Goal: Task Accomplishment & Management: Manage account settings

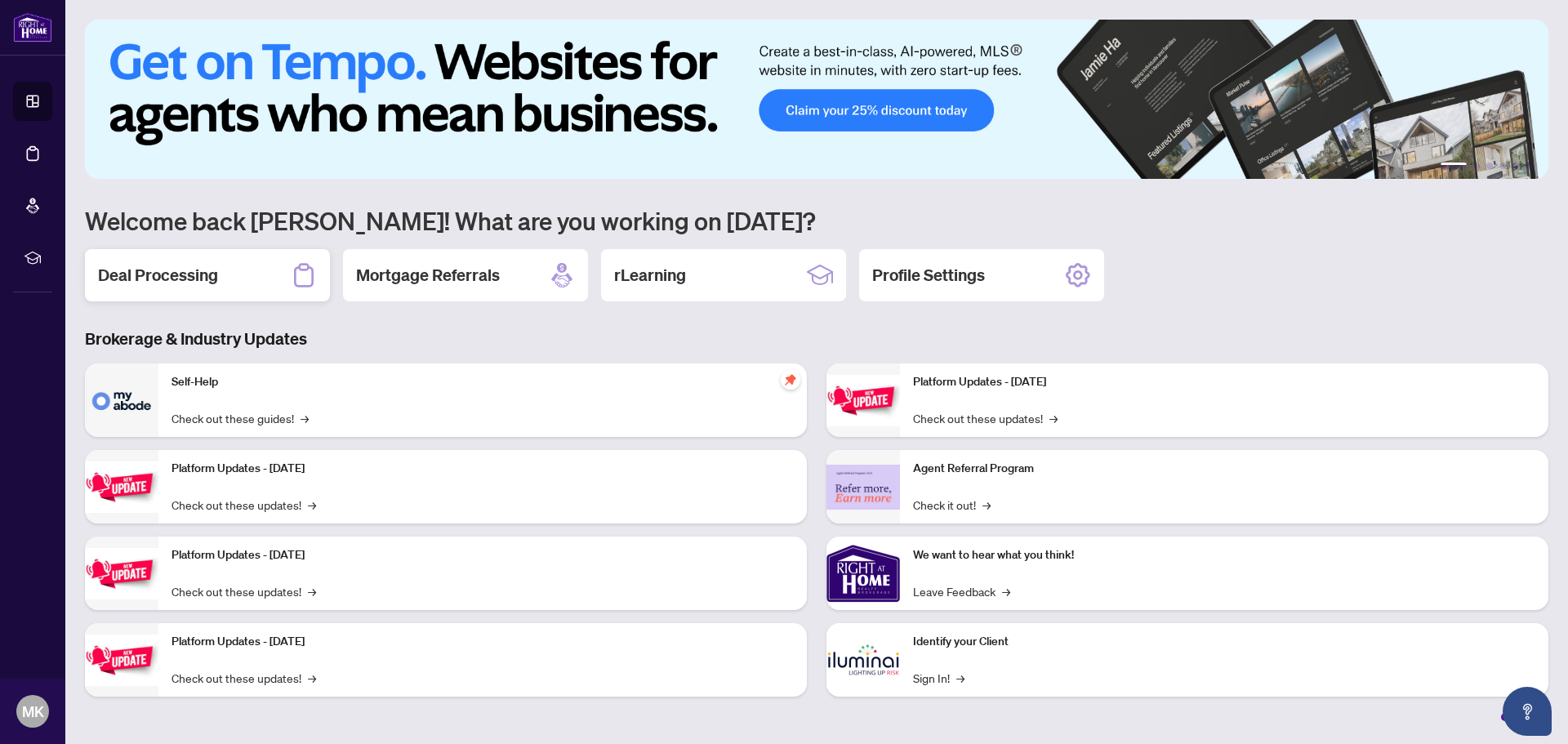
click at [175, 256] on div "Deal Processing" at bounding box center [207, 275] width 244 height 53
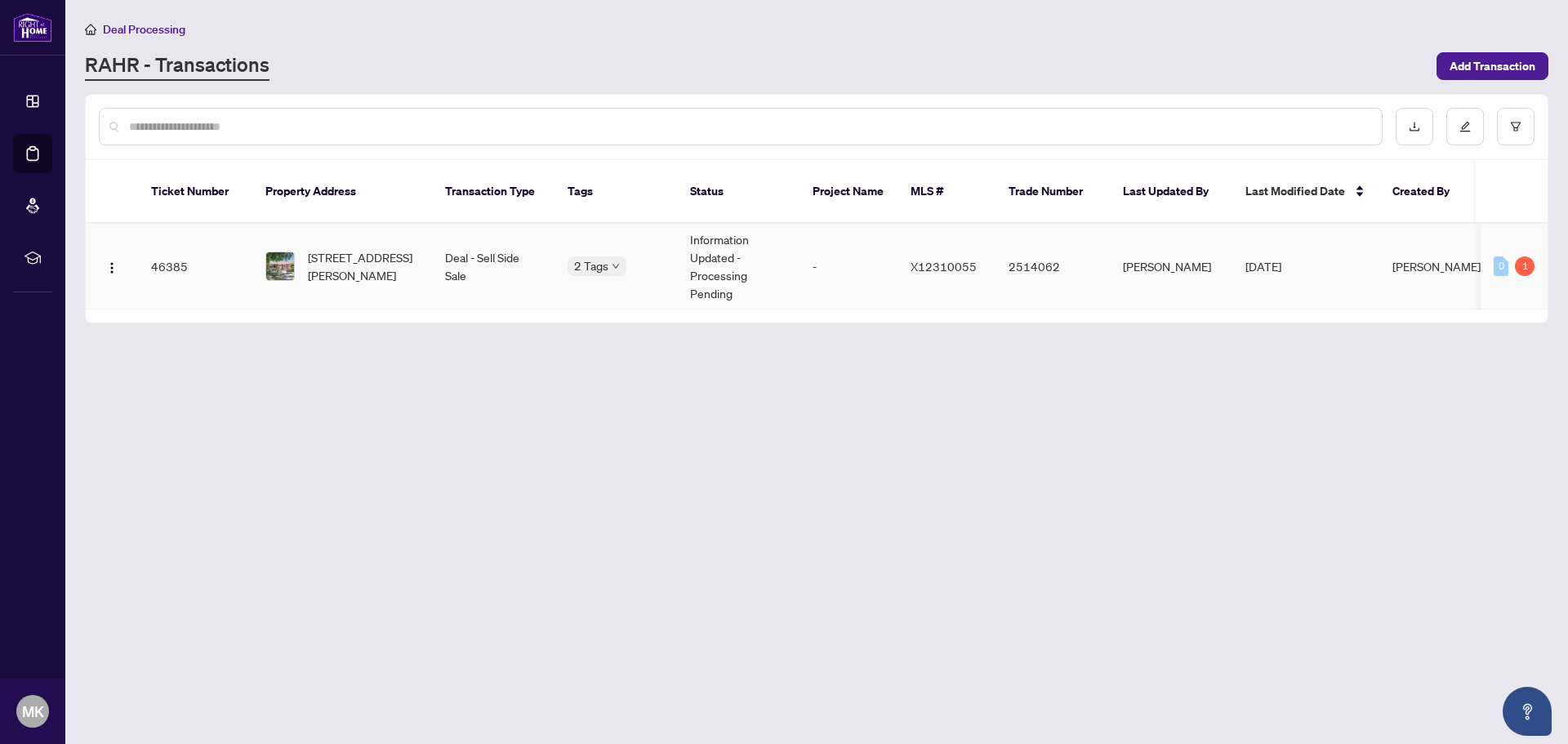
click at [956, 255] on td "X12310055" at bounding box center [946, 266] width 98 height 85
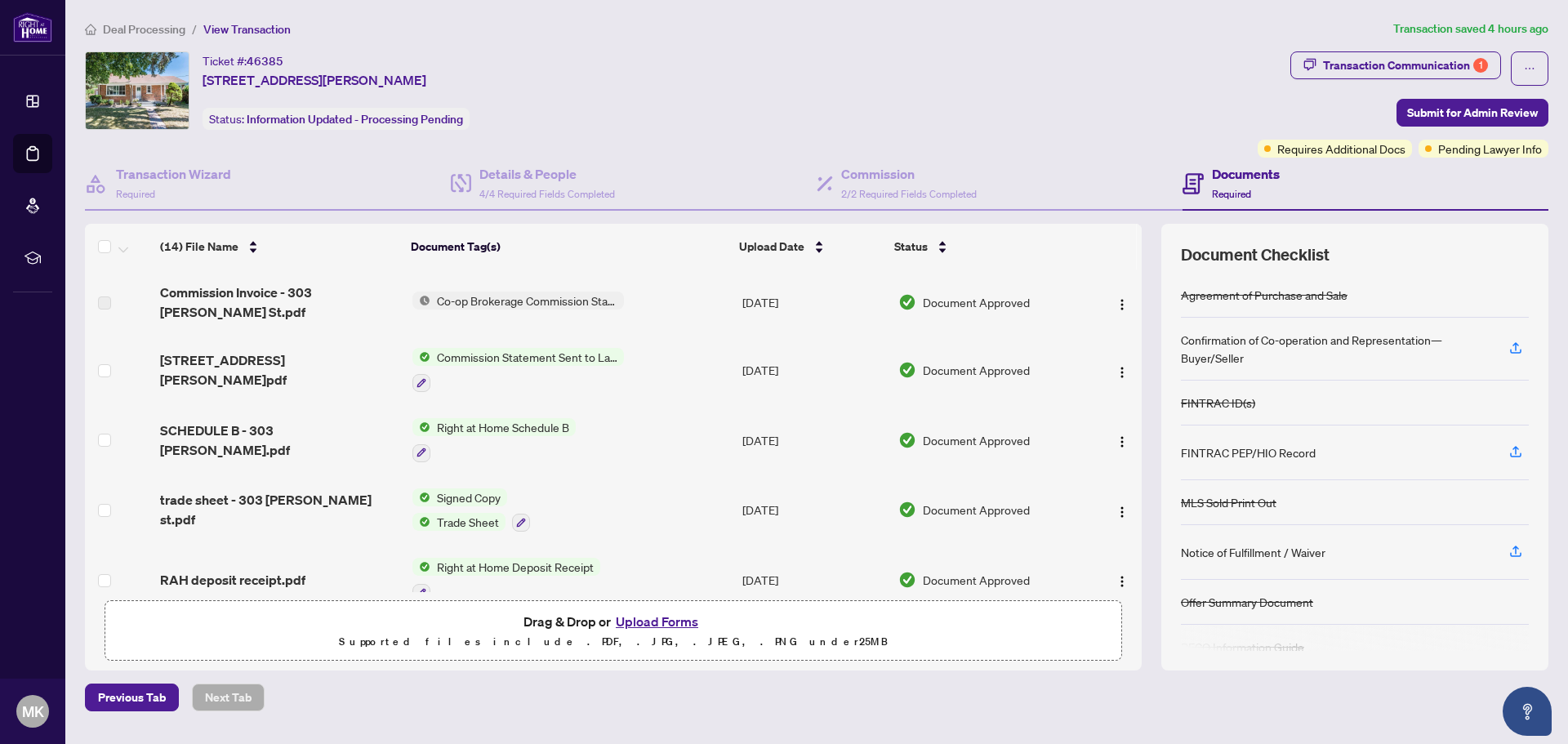
click at [493, 348] on span "Commission Statement Sent to Lawyer" at bounding box center [527, 357] width 194 height 18
click at [521, 357] on div "Commission Statement Sent to Lawyer" at bounding box center [518, 370] width 212 height 44
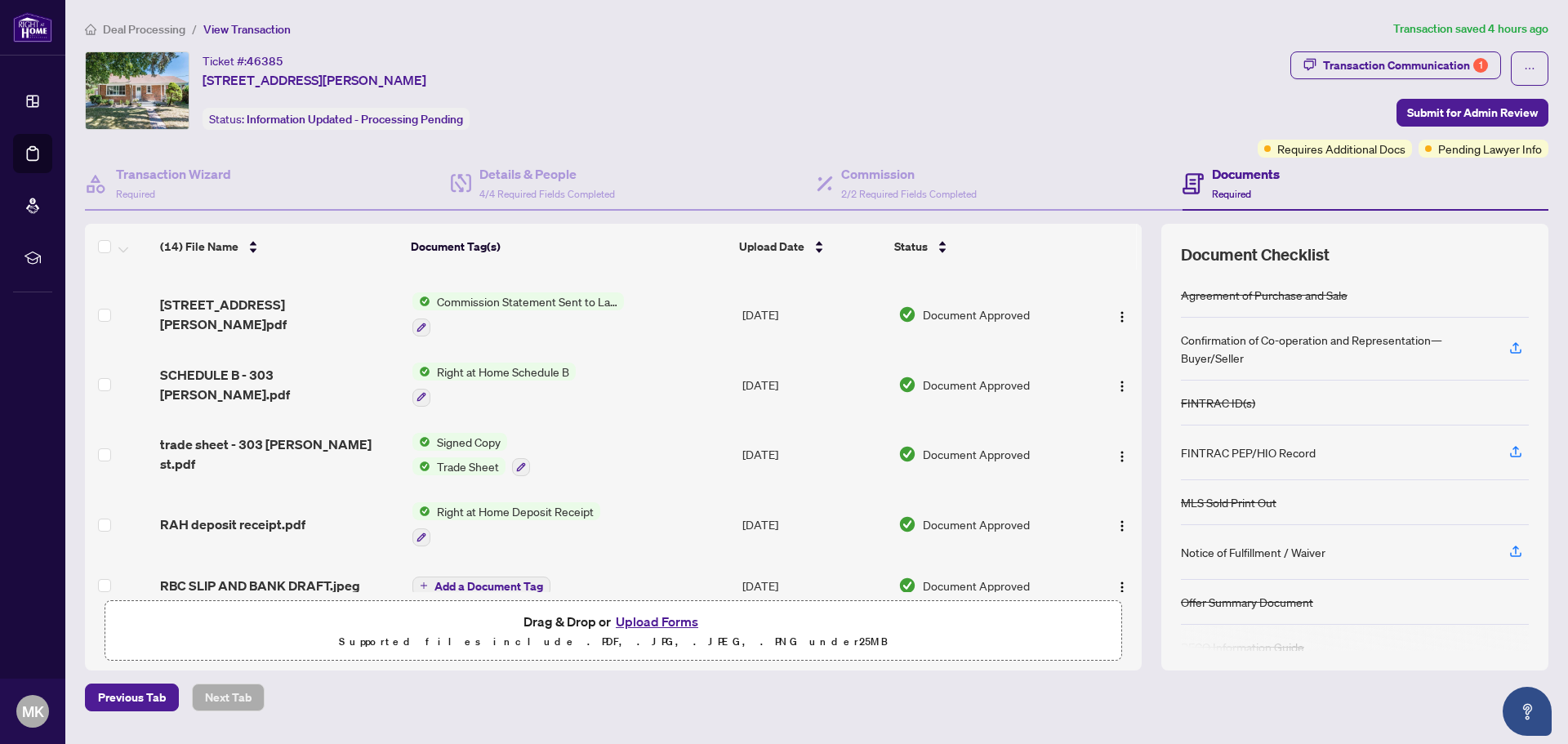
scroll to position [81, 0]
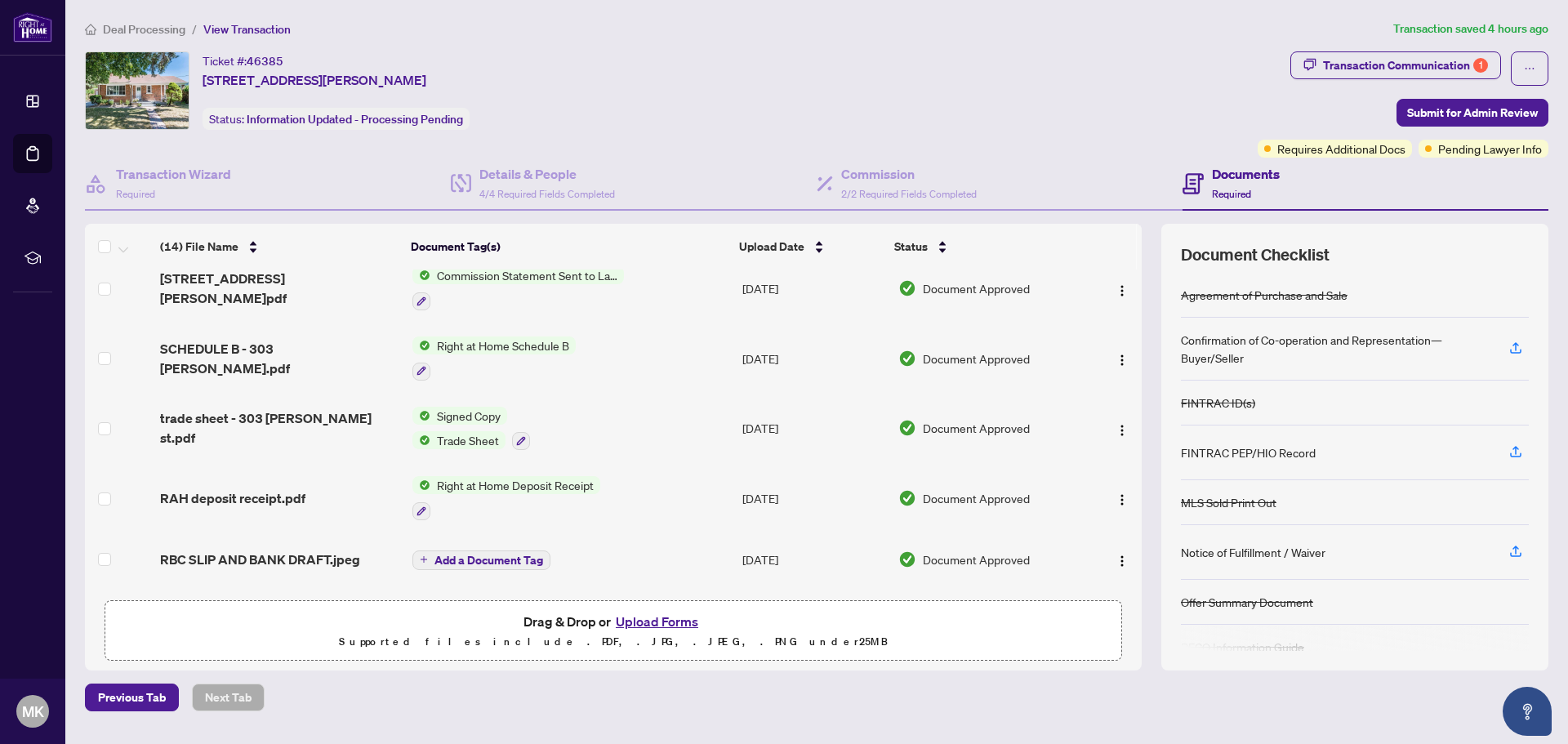
click at [479, 431] on span "Trade Sheet" at bounding box center [468, 440] width 76 height 18
click at [446, 483] on span "Signed Copy" at bounding box center [434, 483] width 77 height 18
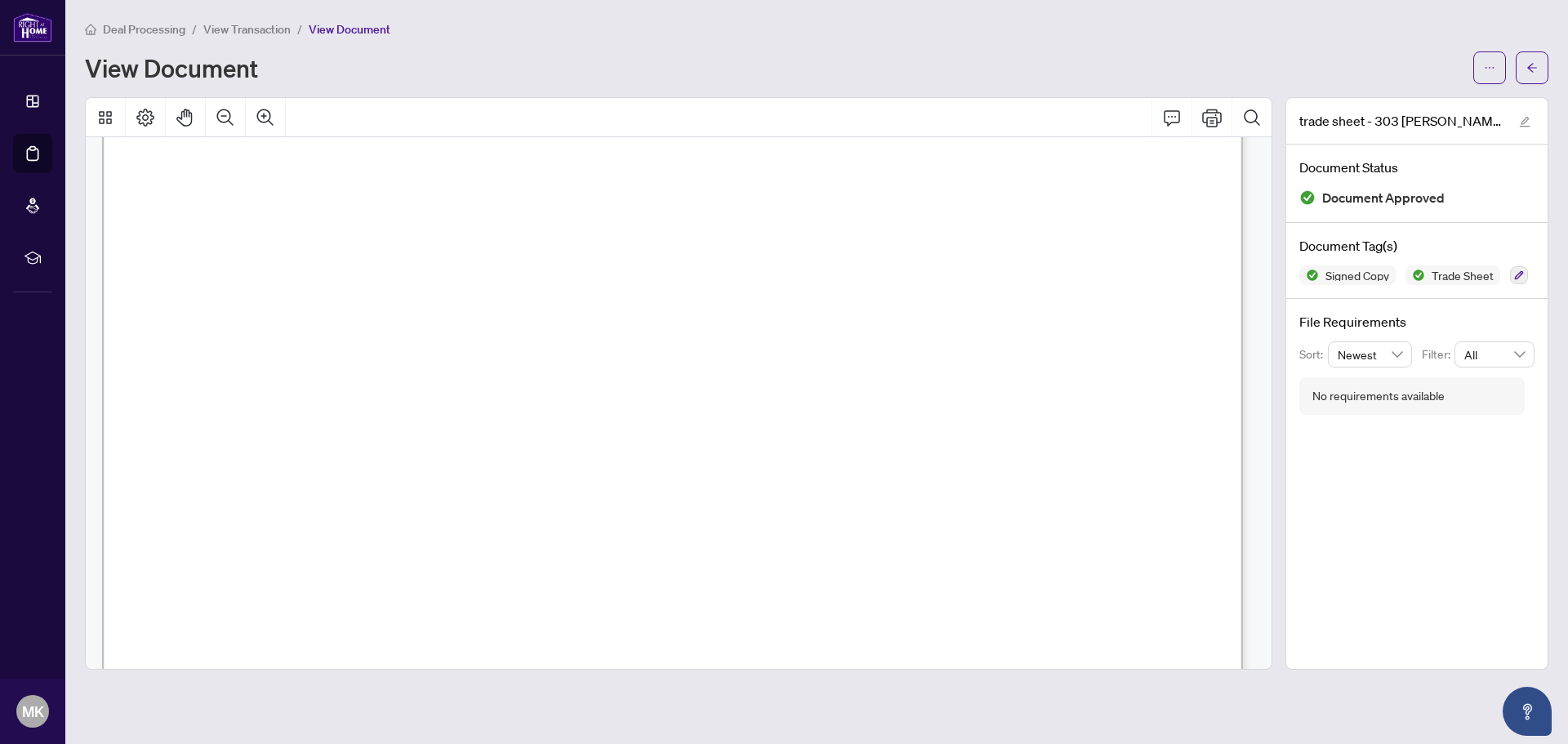
scroll to position [408, 0]
